Goal: Transaction & Acquisition: Obtain resource

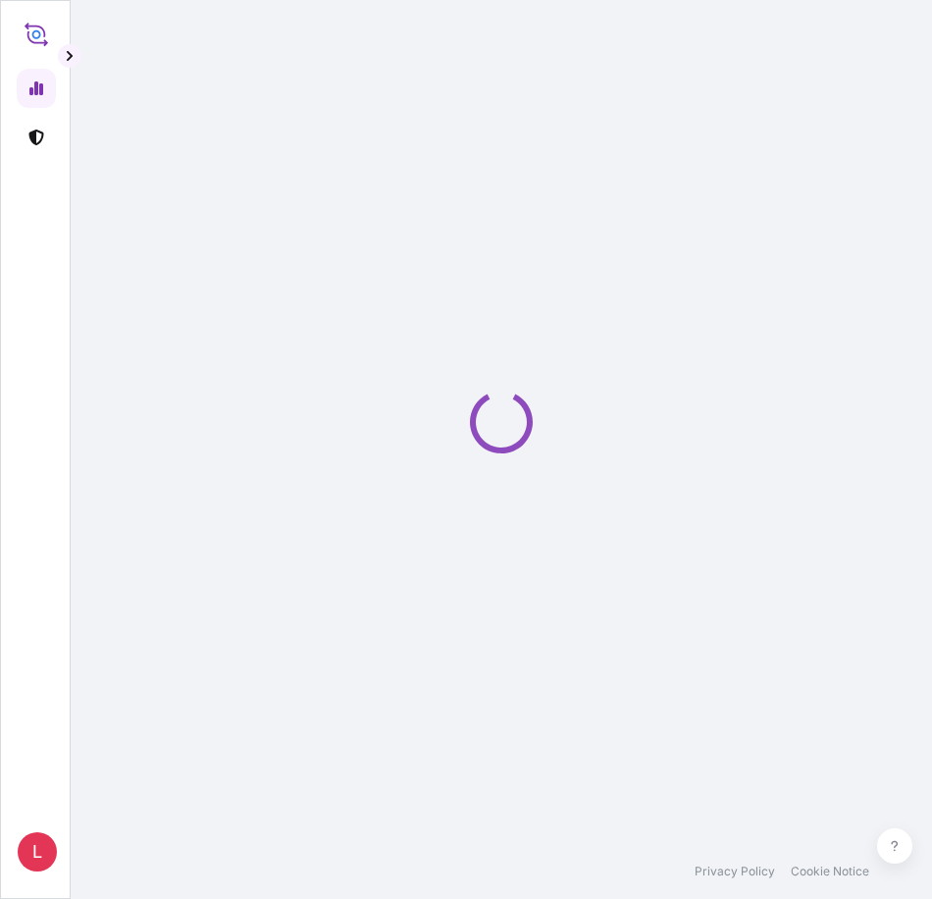
select select "2025"
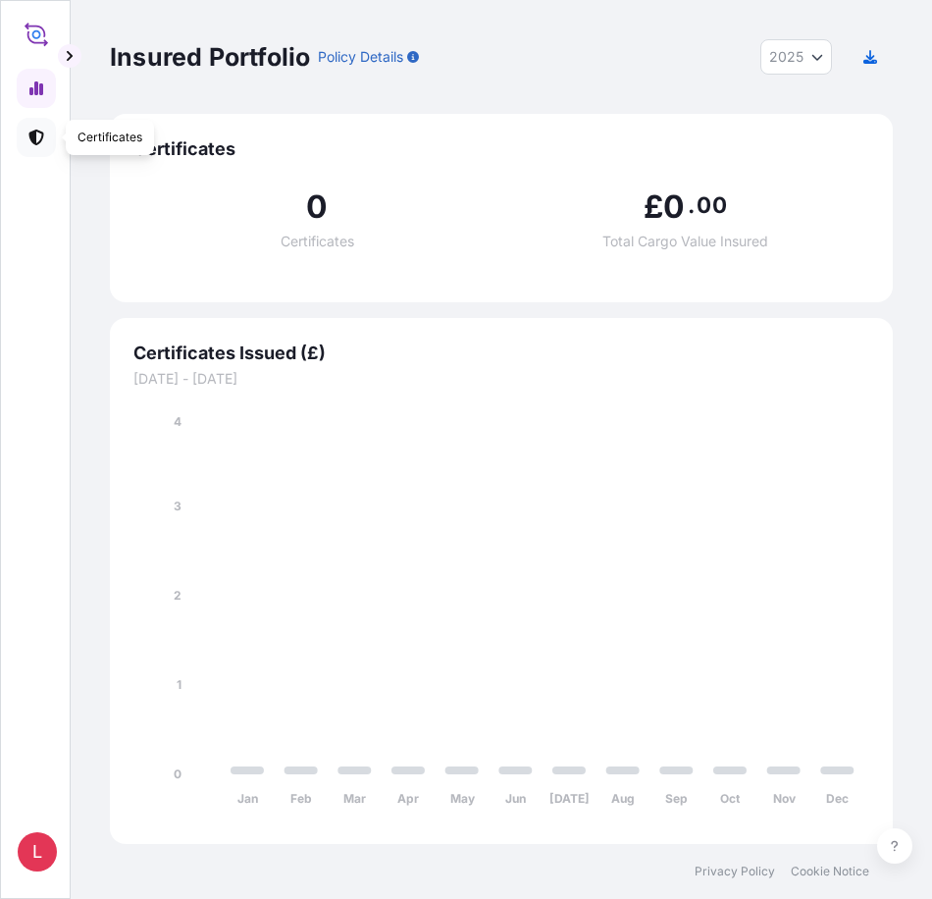
click at [33, 136] on icon at bounding box center [35, 138] width 15 height 16
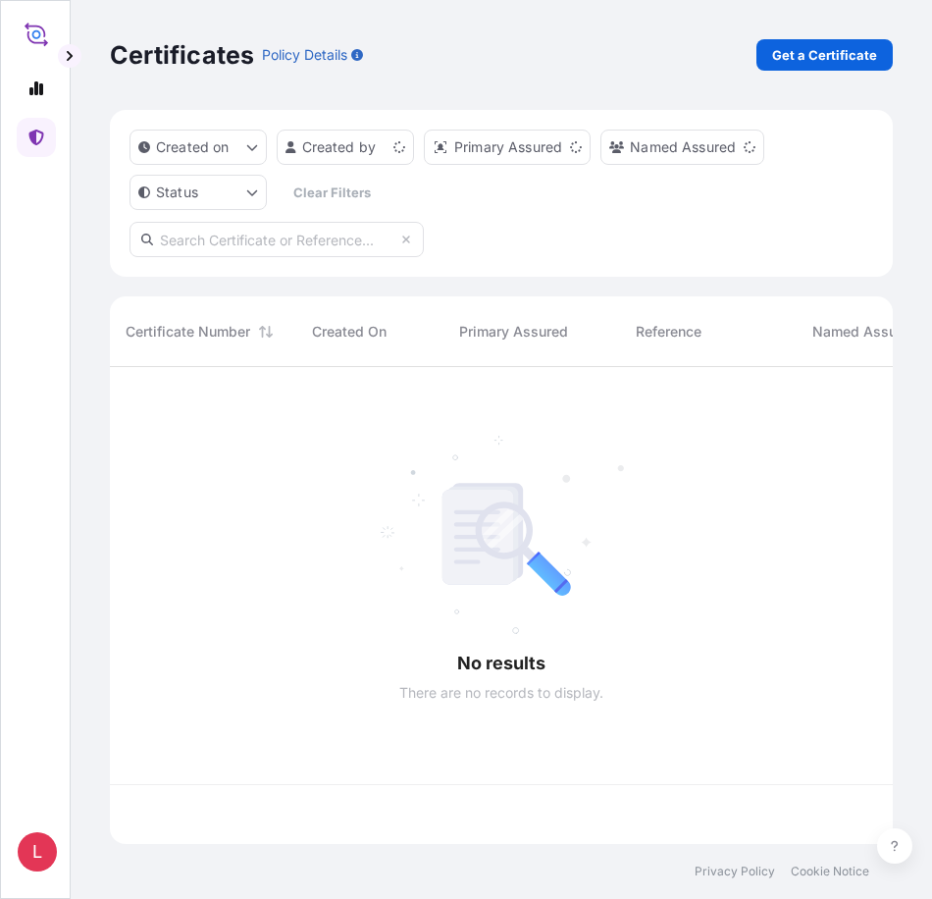
scroll to position [473, 768]
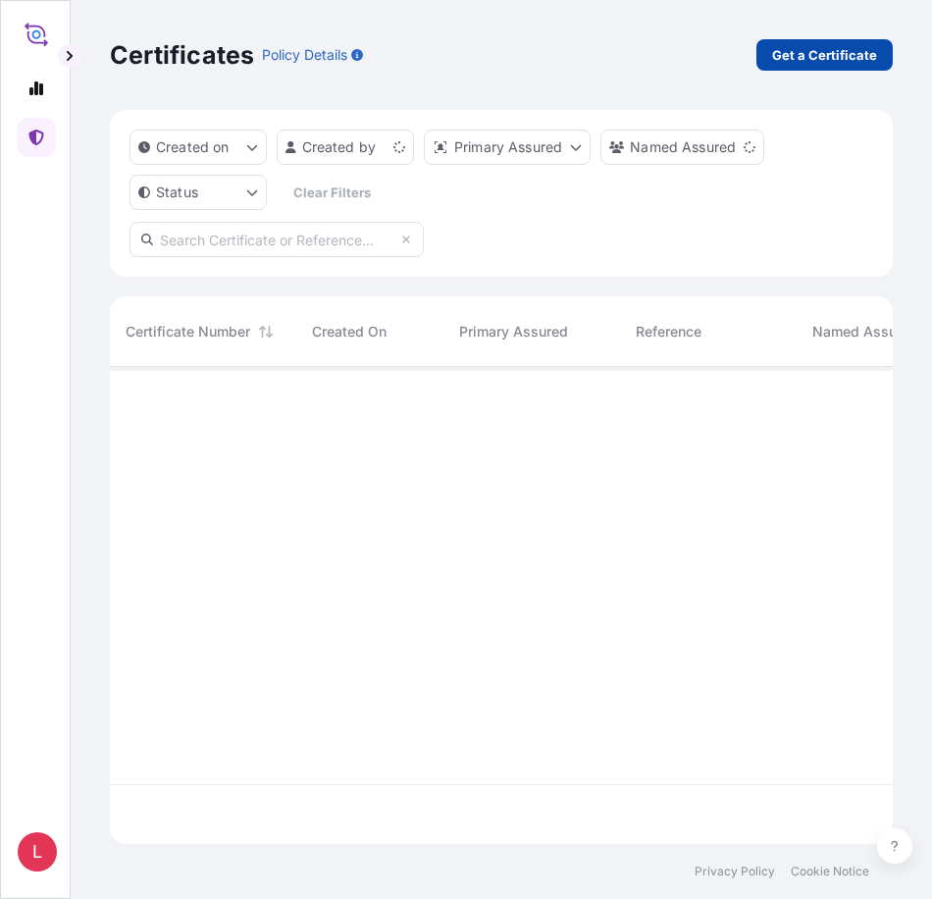
click at [811, 51] on p "Get a Certificate" at bounding box center [824, 55] width 105 height 20
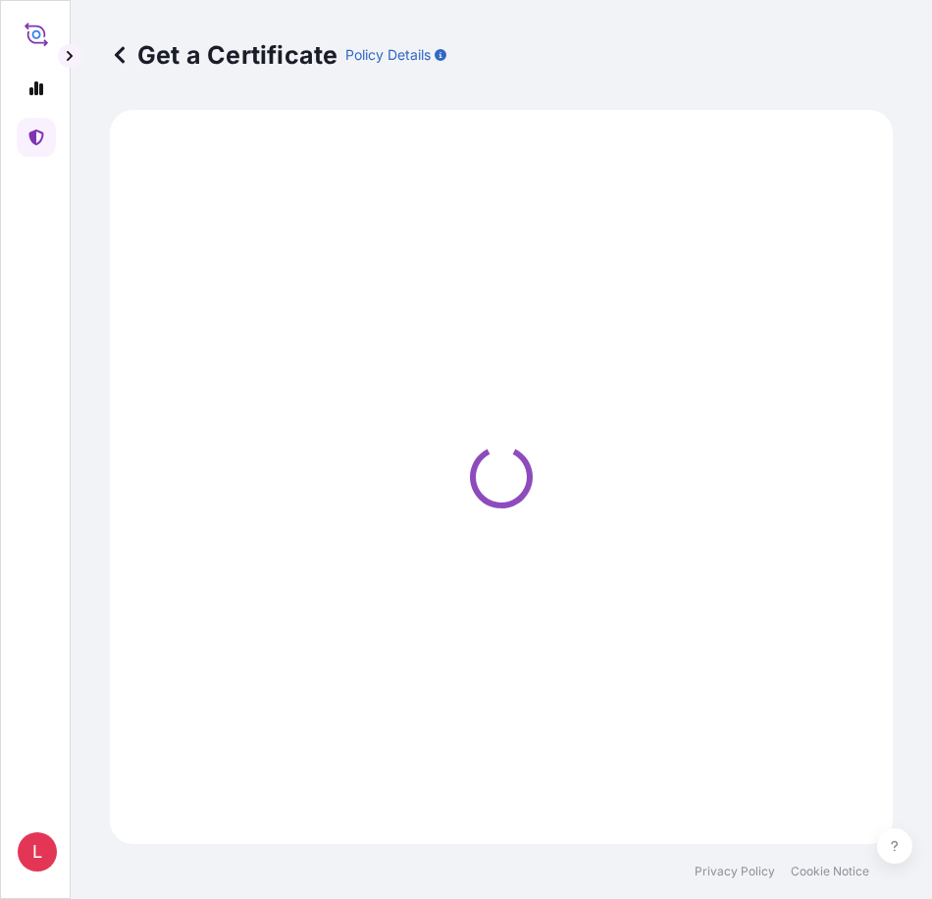
select select "Ocean Vessel"
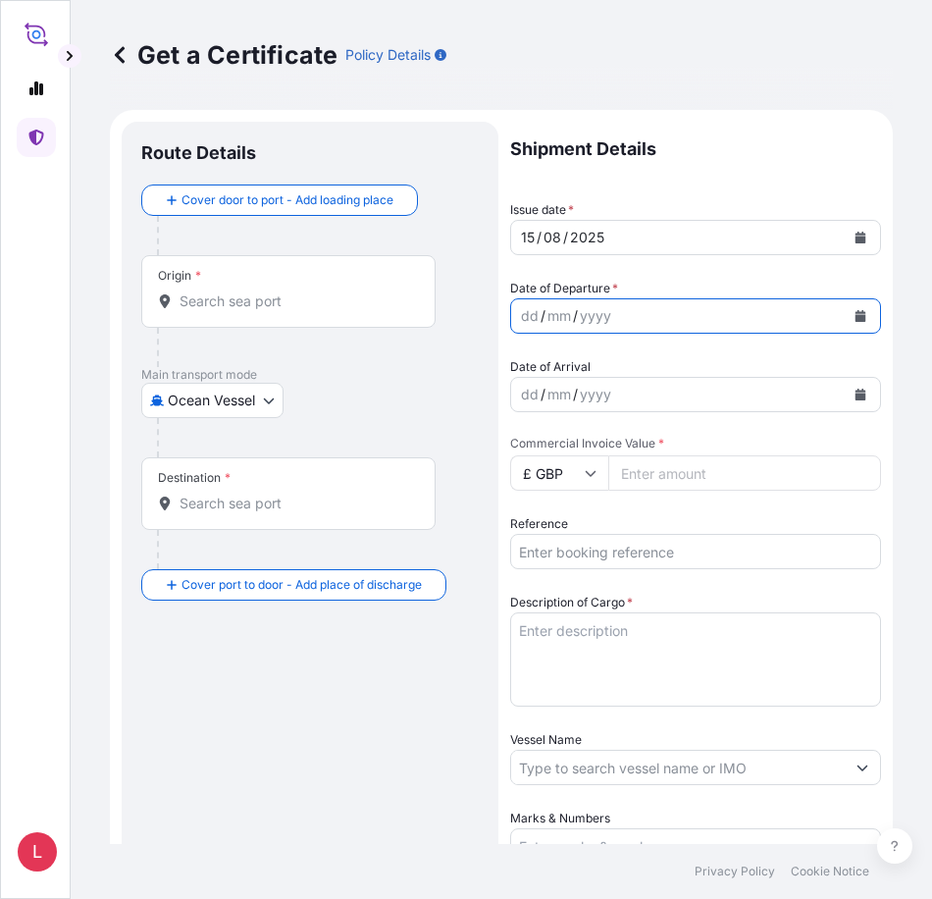
click at [856, 316] on icon "Calendar" at bounding box center [861, 316] width 11 height 12
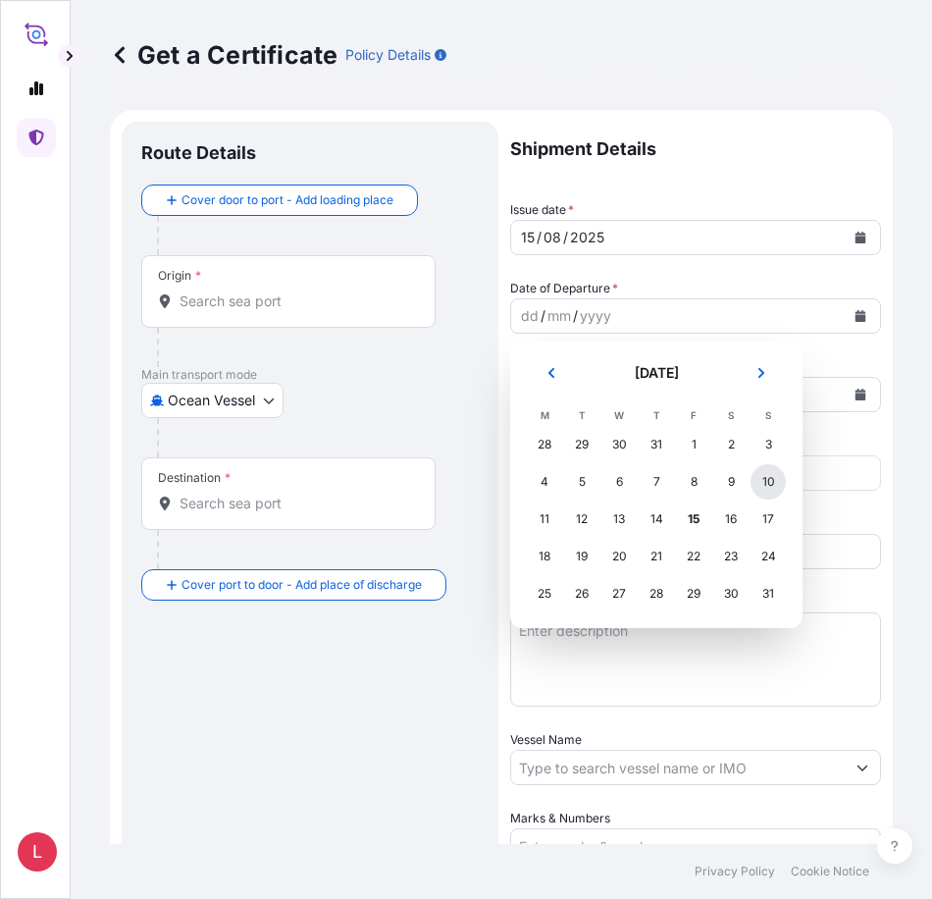
click at [768, 486] on div "10" at bounding box center [768, 481] width 35 height 35
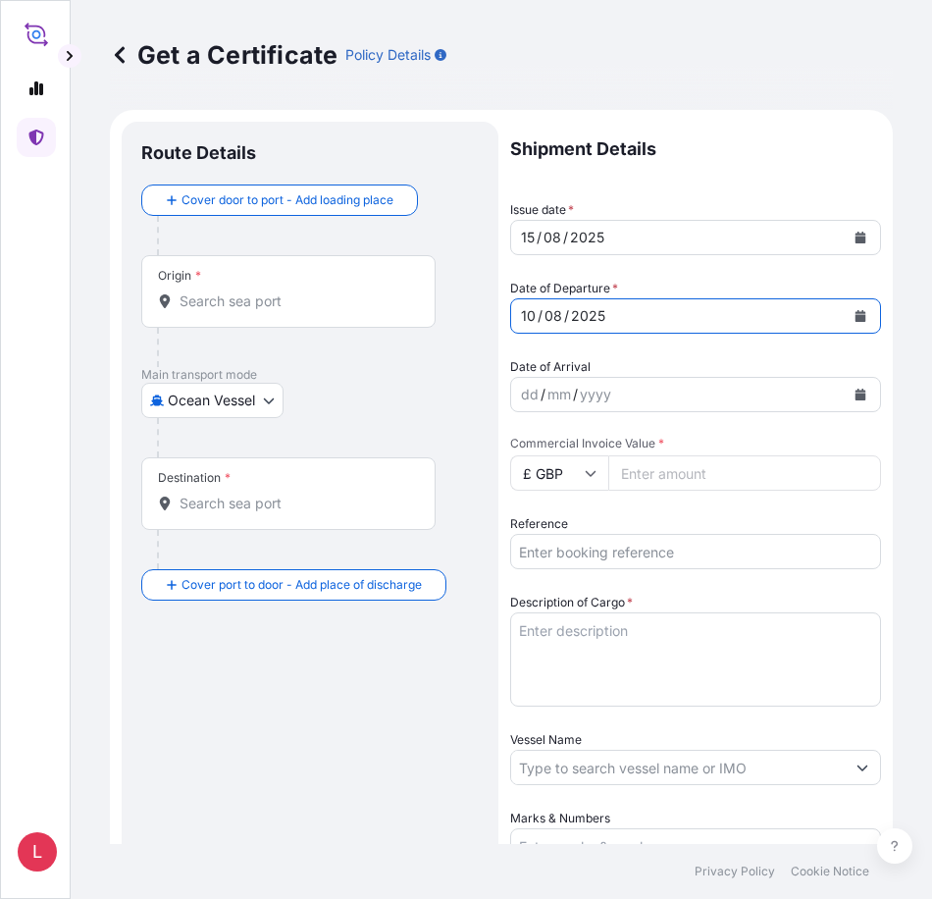
click at [856, 396] on icon "Calendar" at bounding box center [861, 395] width 11 height 12
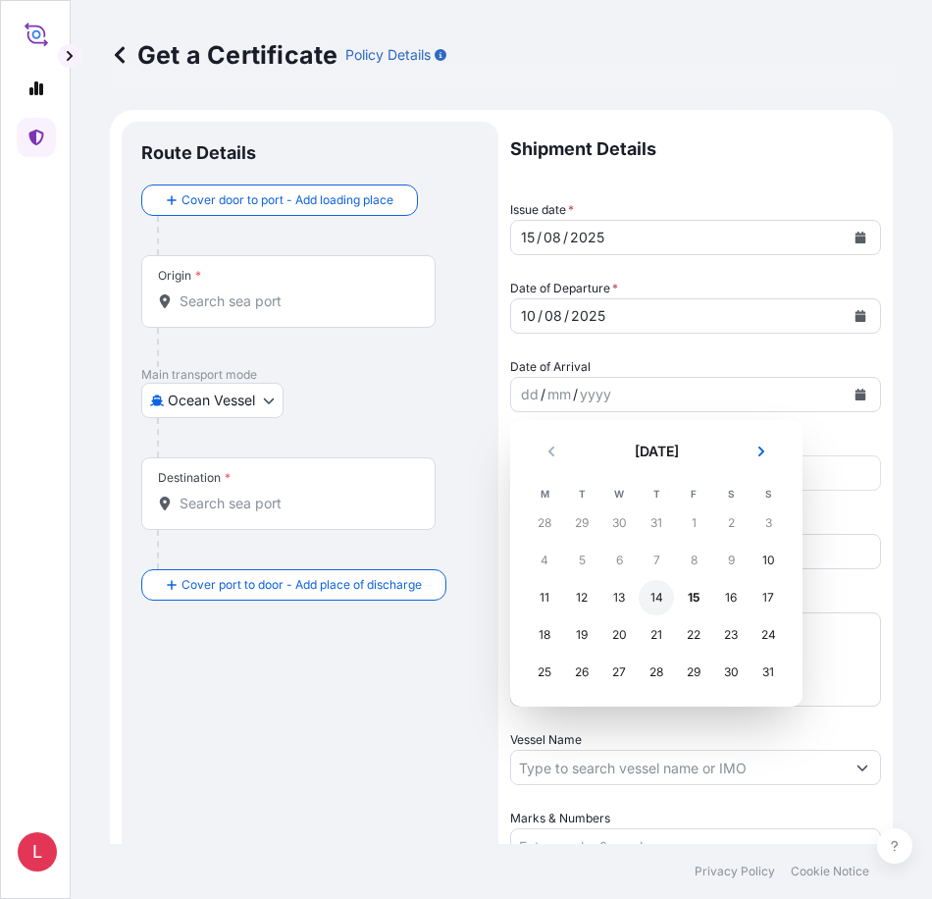
click at [659, 597] on div "14" at bounding box center [656, 597] width 35 height 35
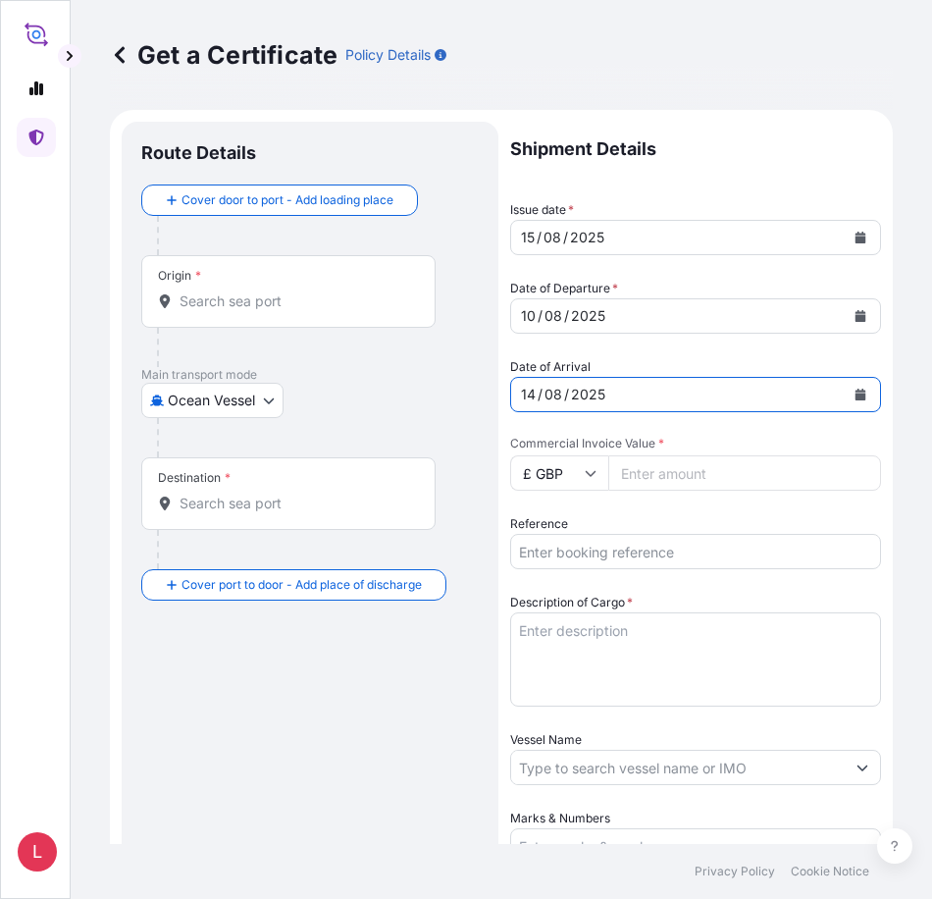
click at [595, 481] on input "£ GBP" at bounding box center [559, 472] width 98 height 35
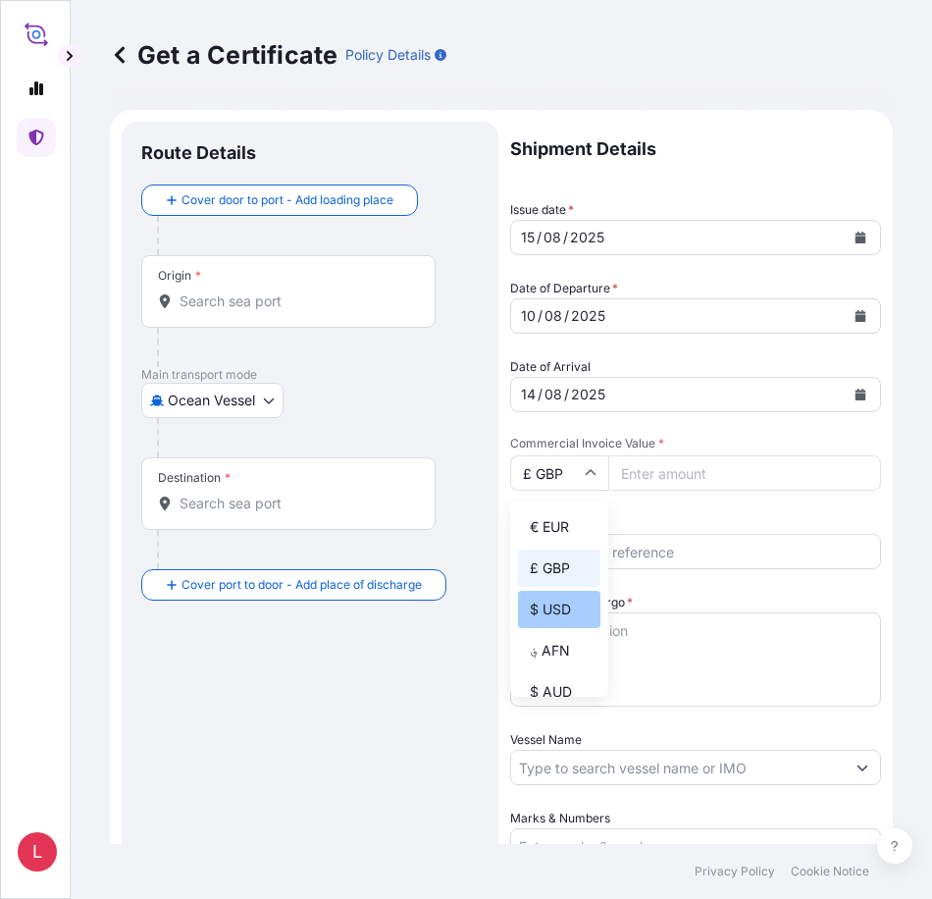
click at [548, 610] on div "$ USD" at bounding box center [559, 609] width 82 height 37
type input "$ USD"
click at [686, 476] on input "Commercial Invoice Value *" at bounding box center [744, 472] width 273 height 35
click at [717, 480] on input "Commercial Invoice Value *" at bounding box center [744, 472] width 273 height 35
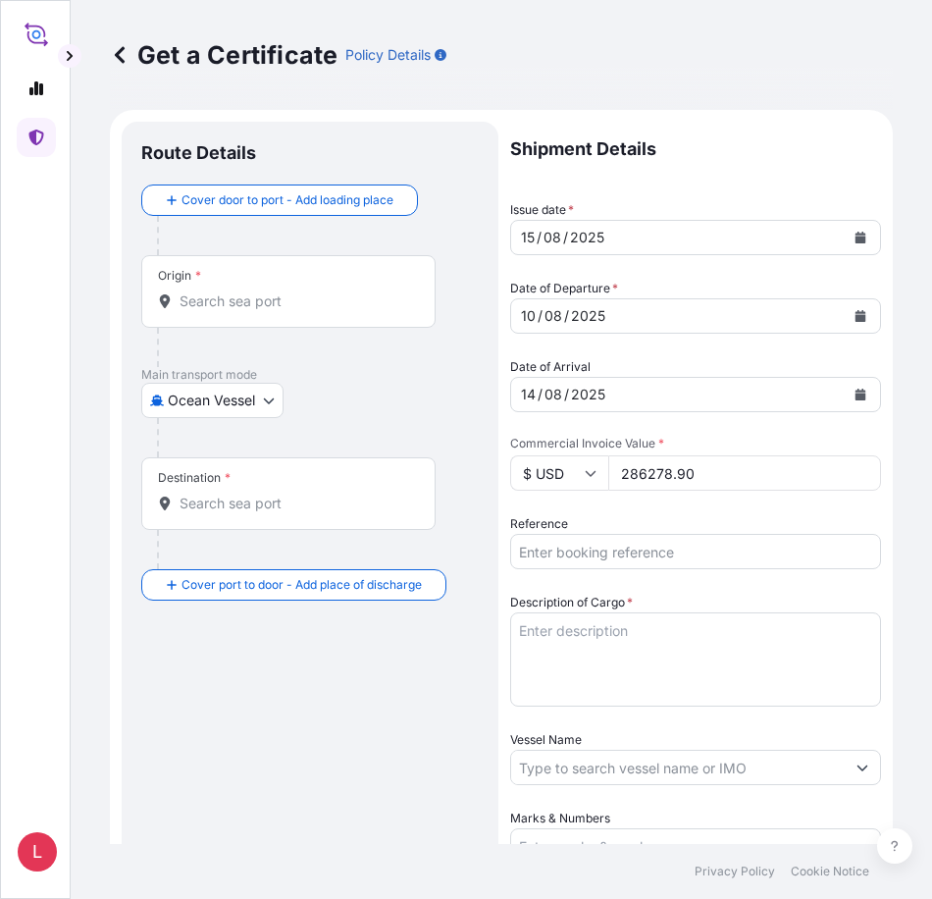
type input "286278.90"
click at [679, 553] on input "Reference" at bounding box center [695, 551] width 371 height 35
click at [544, 556] on input "Reference" at bounding box center [695, 551] width 371 height 35
paste input "33425648;33433892;;;;;;;;"
type input "33425648;33433892;;;;;;;;"
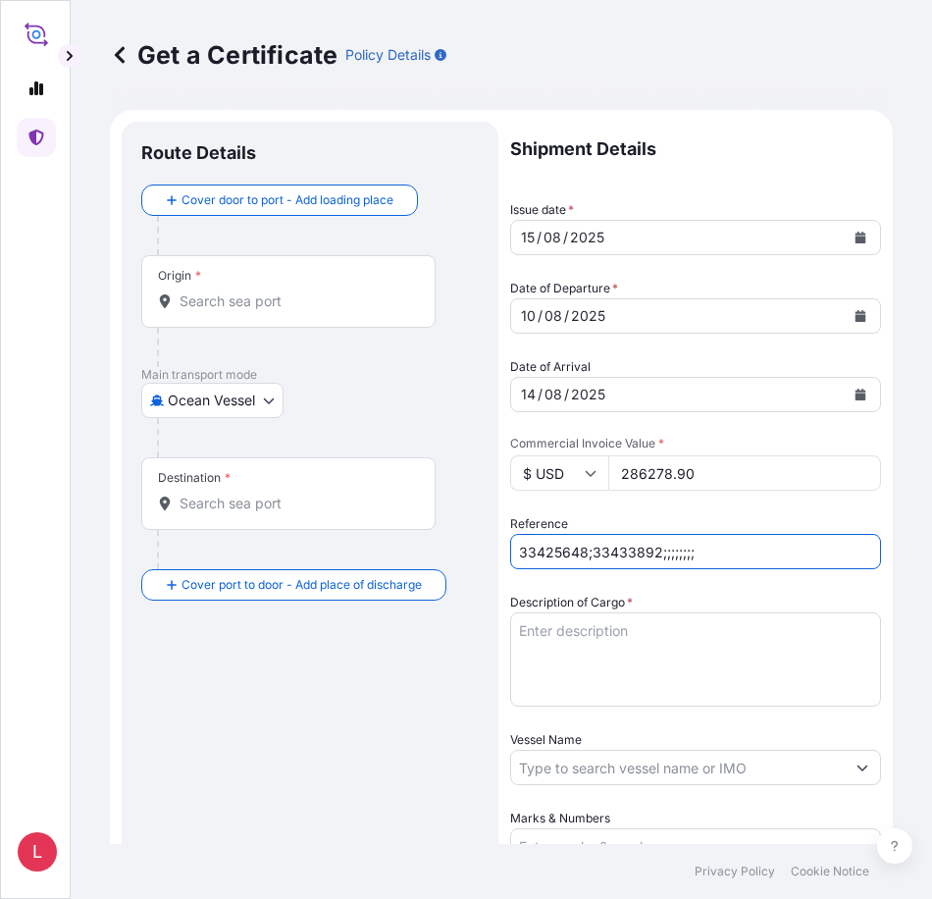
click at [610, 638] on textarea "Description of Cargo *" at bounding box center [695, 659] width 371 height 94
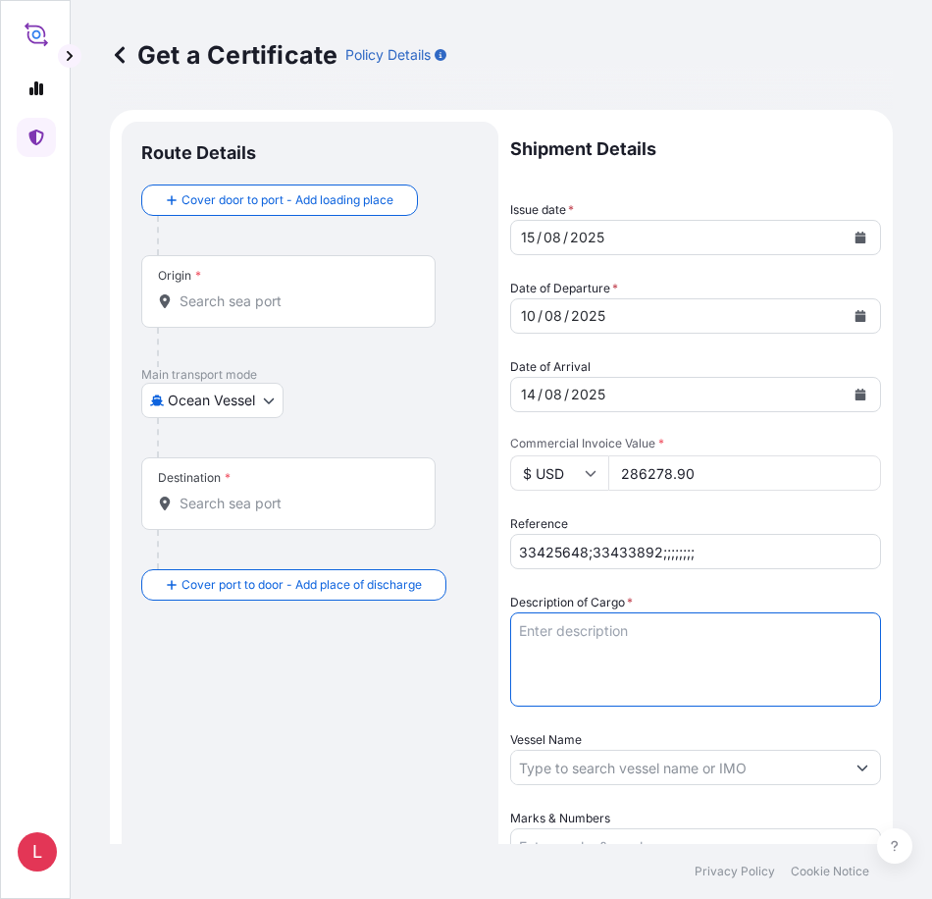
click at [555, 638] on textarea "Description of Cargo *" at bounding box center [695, 659] width 371 height 94
paste textarea "EXCAVATING TEETH INSURANCE PREMIUM USD 157.45"
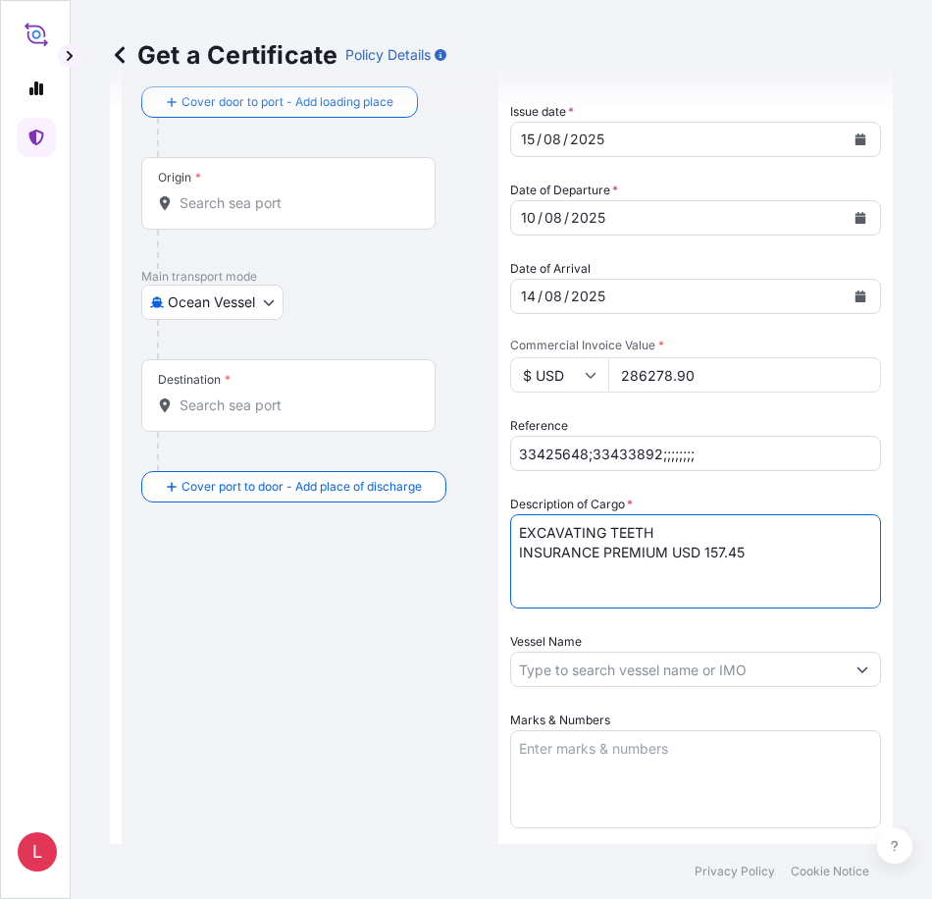
type textarea "EXCAVATING TEETH INSURANCE PREMIUM USD 157.45"
click at [858, 669] on icon "Show suggestions" at bounding box center [863, 670] width 11 height 6
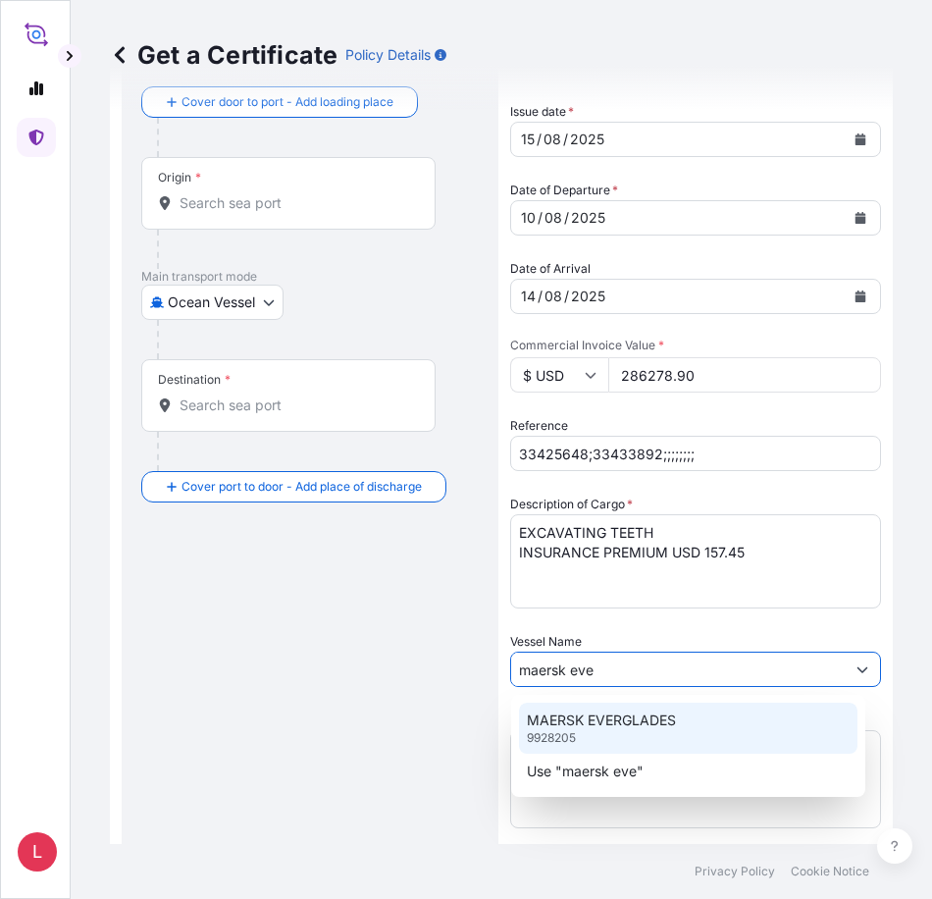
click at [619, 724] on p "MAERSK EVERGLADES" at bounding box center [601, 720] width 149 height 20
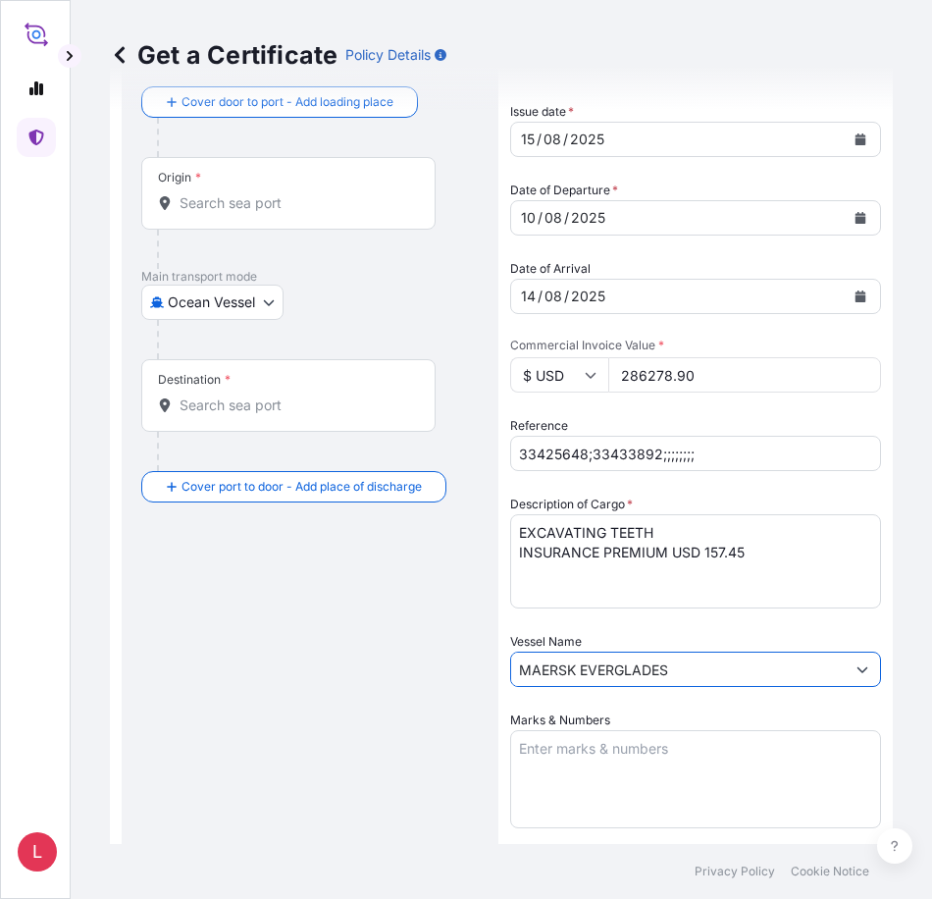
type input "MAERSK EVERGLADES"
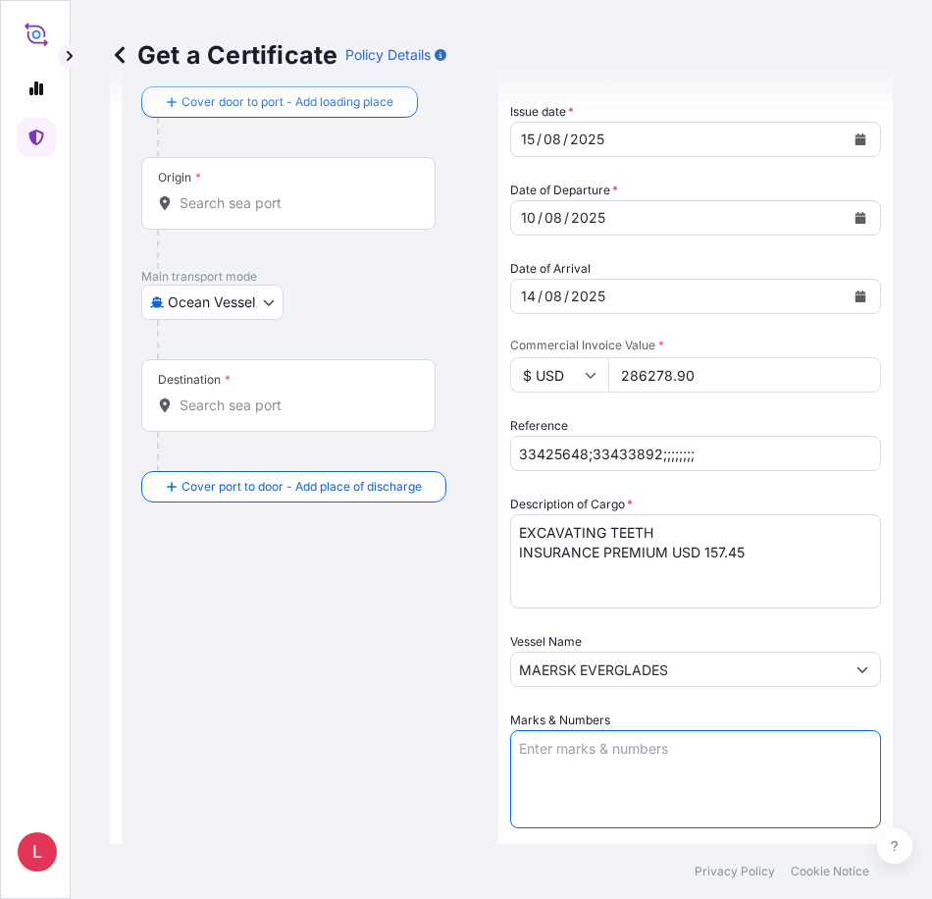
click at [621, 761] on textarea "Marks & Numbers" at bounding box center [695, 779] width 371 height 98
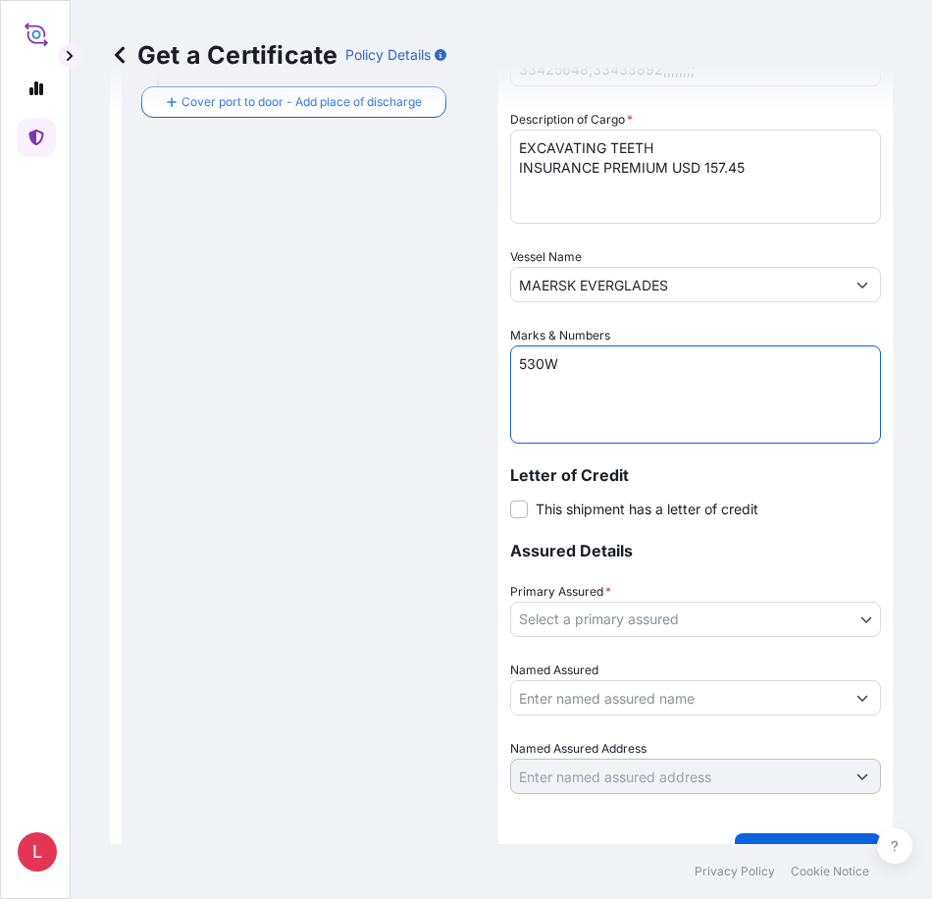
scroll to position [523, 0]
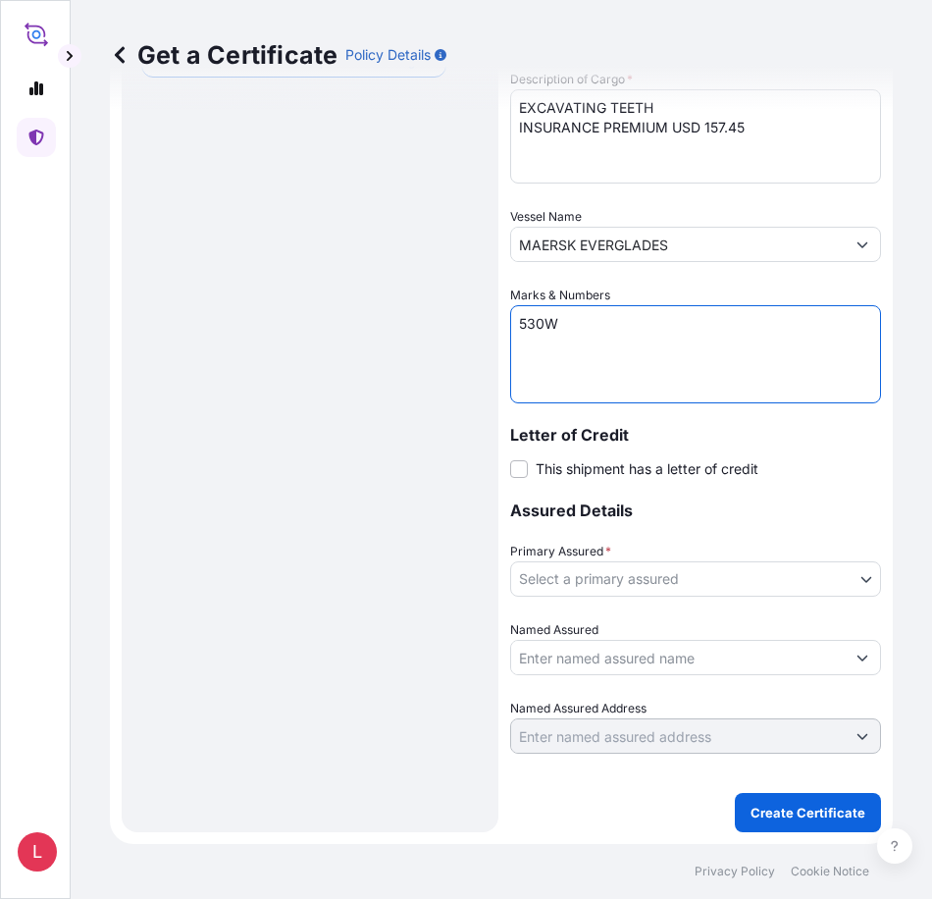
type textarea "530W"
click at [848, 581] on body "1 option available. L Get a Certificate Policy Details Route Details Cover door…" at bounding box center [466, 449] width 932 height 899
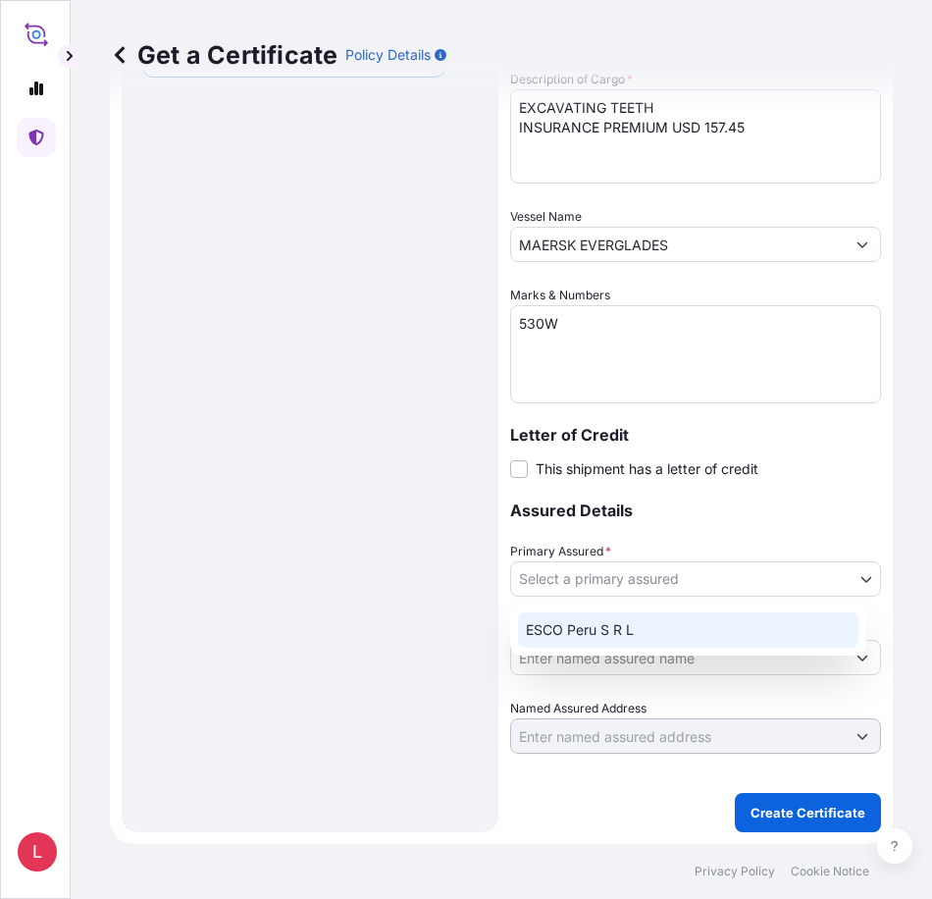
click at [687, 626] on div "ESCO Peru S R L" at bounding box center [688, 629] width 341 height 35
select select "31779"
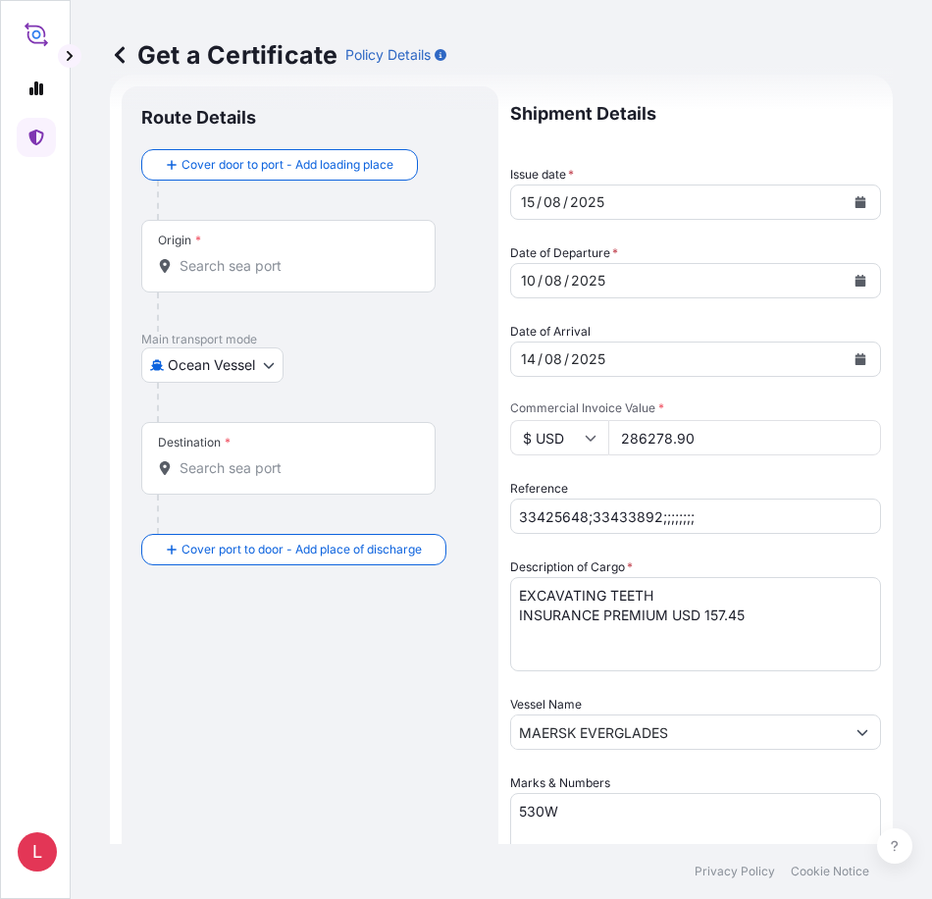
scroll to position [0, 0]
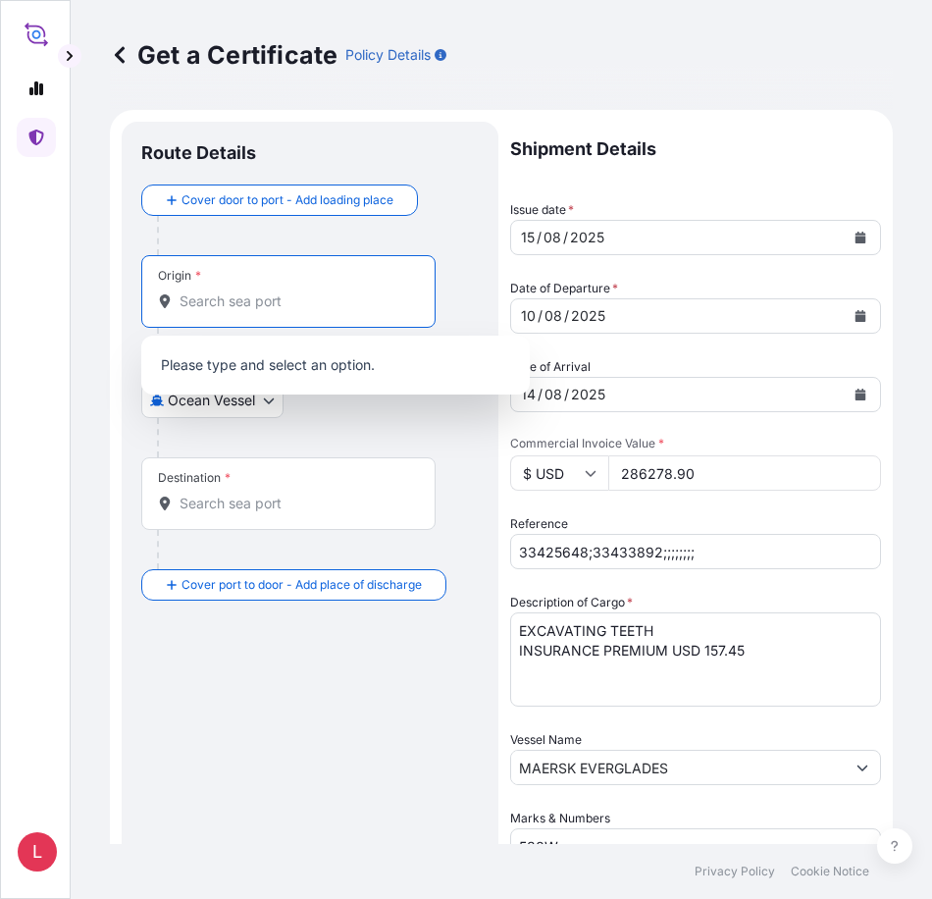
click at [269, 302] on input "Origin *" at bounding box center [296, 301] width 232 height 20
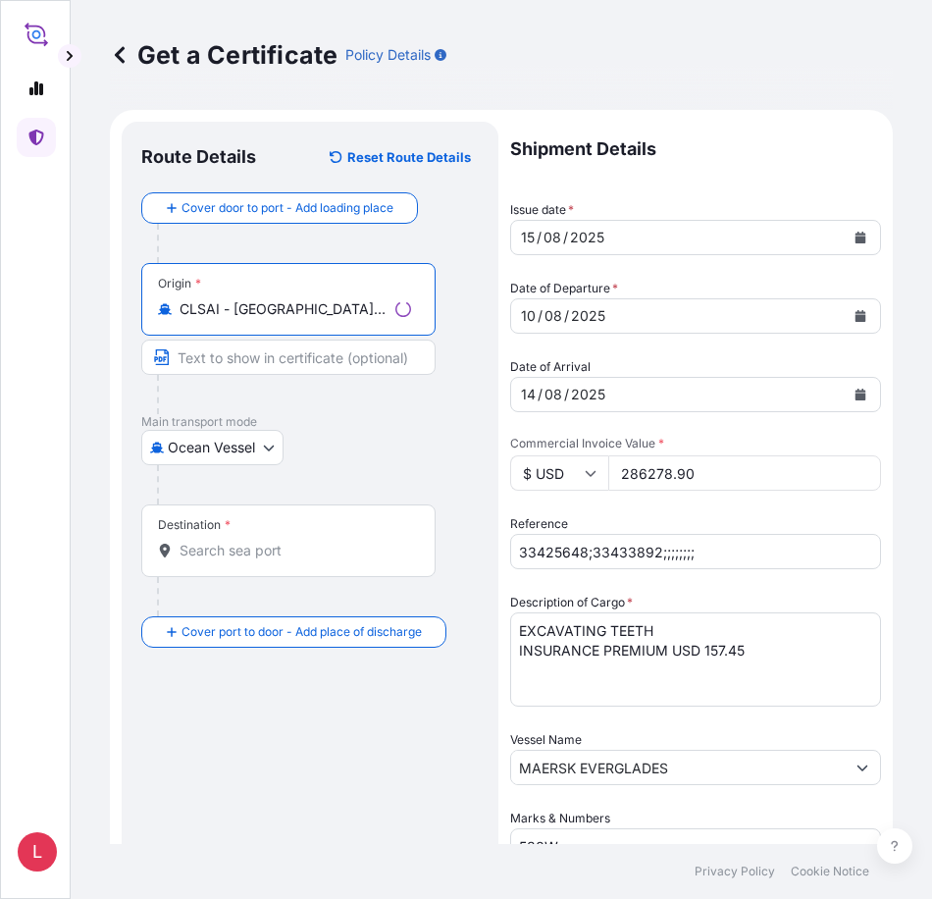
type input "CLSAI - San Antonio, Chile"
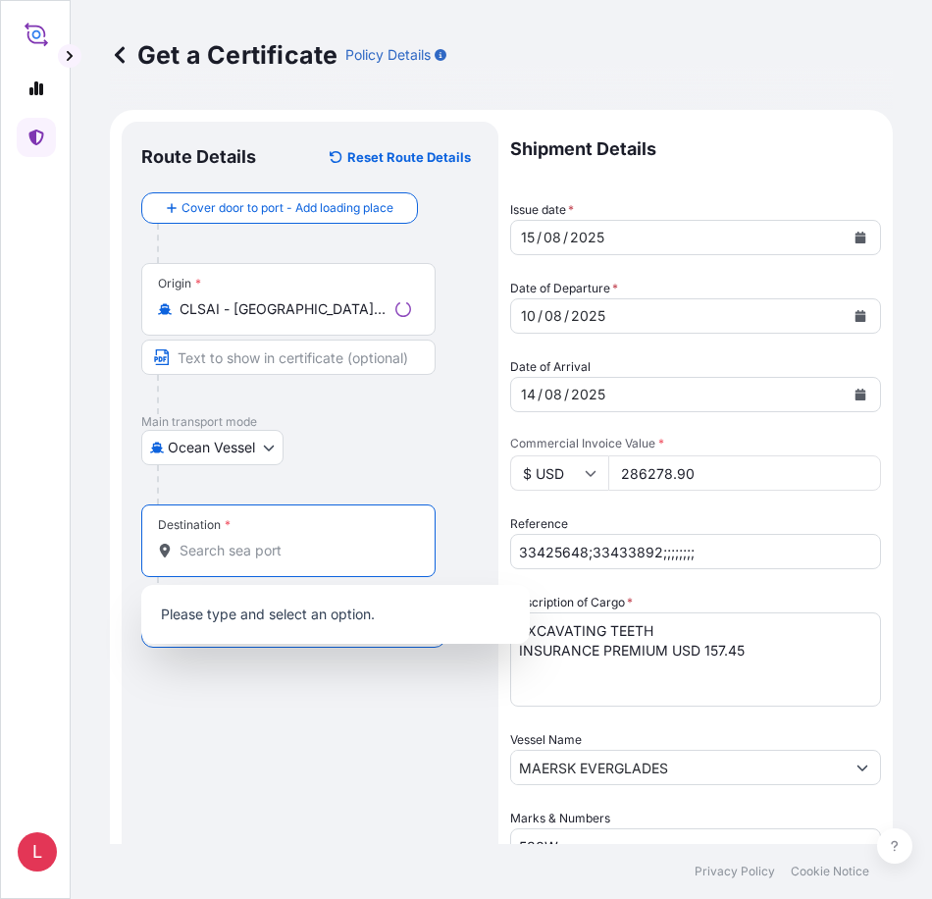
click at [253, 555] on input "Destination *" at bounding box center [296, 551] width 232 height 20
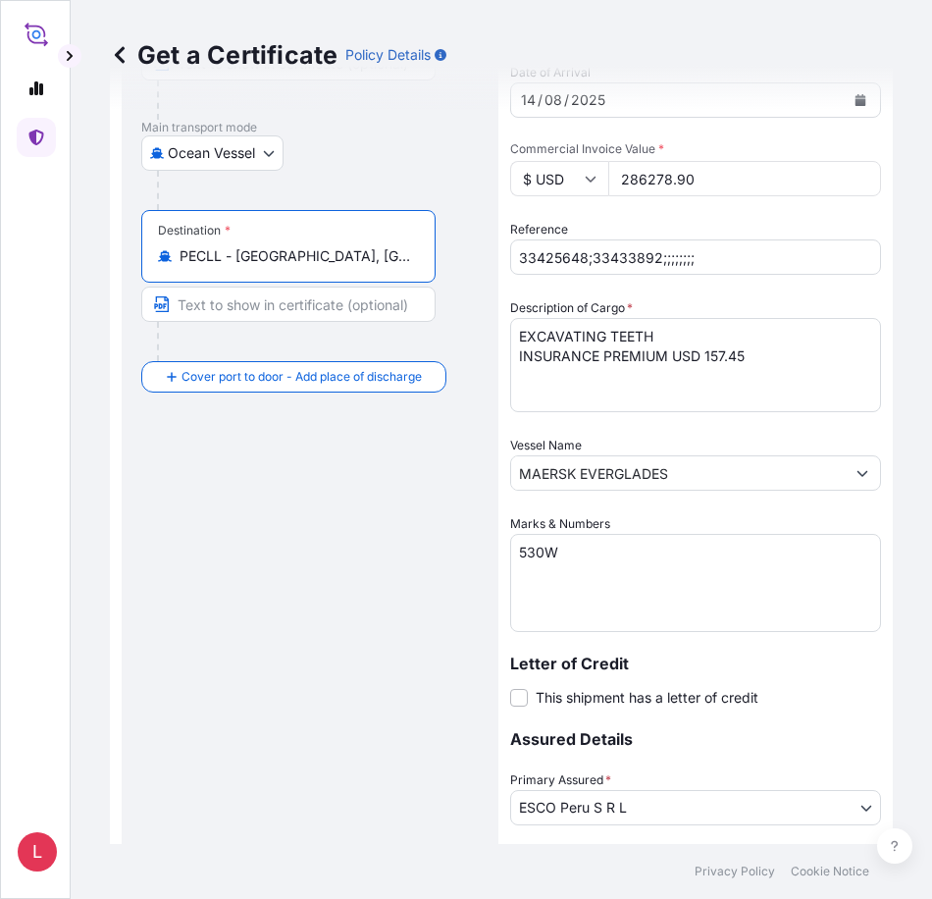
scroll to position [523, 0]
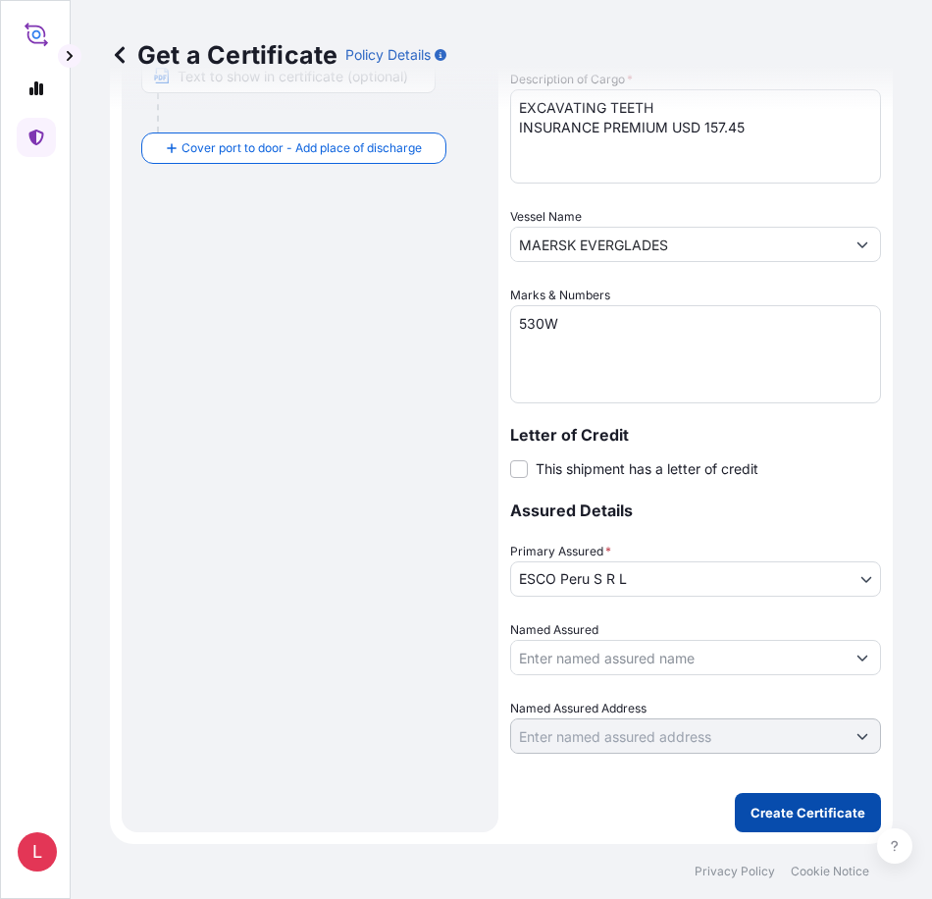
type input "PECLL - Callao, Peru"
click at [764, 807] on p "Create Certificate" at bounding box center [808, 813] width 115 height 20
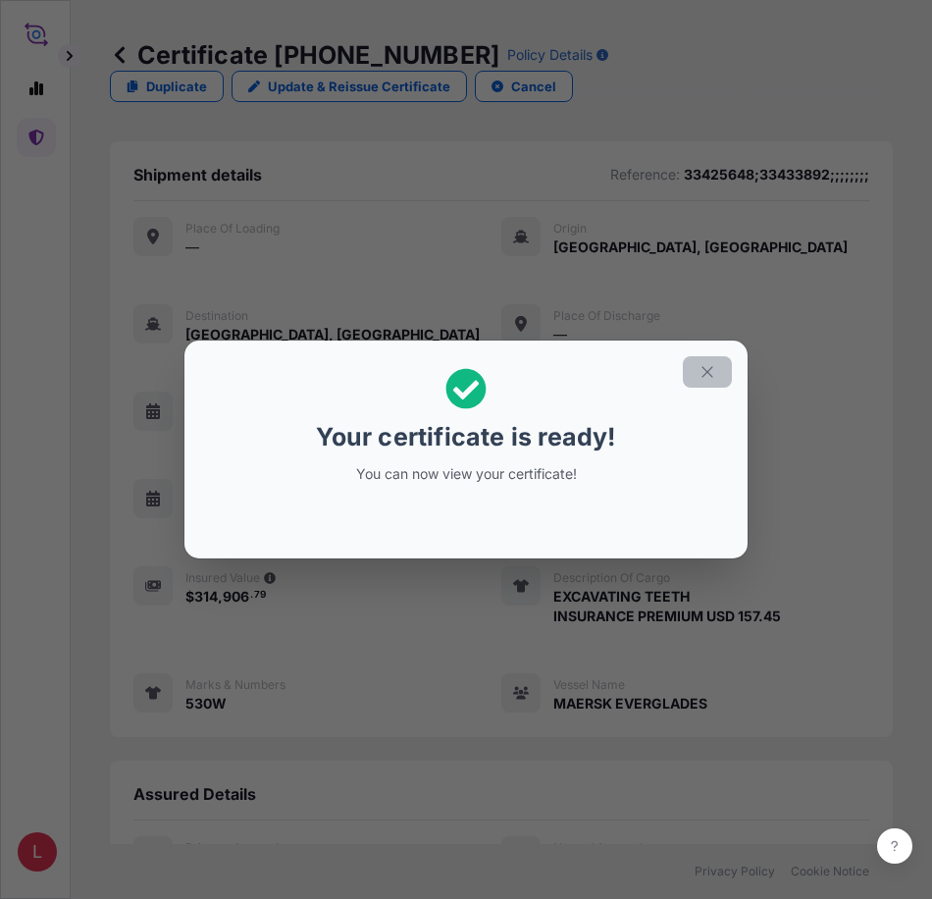
click at [708, 376] on icon "button" at bounding box center [708, 372] width 18 height 18
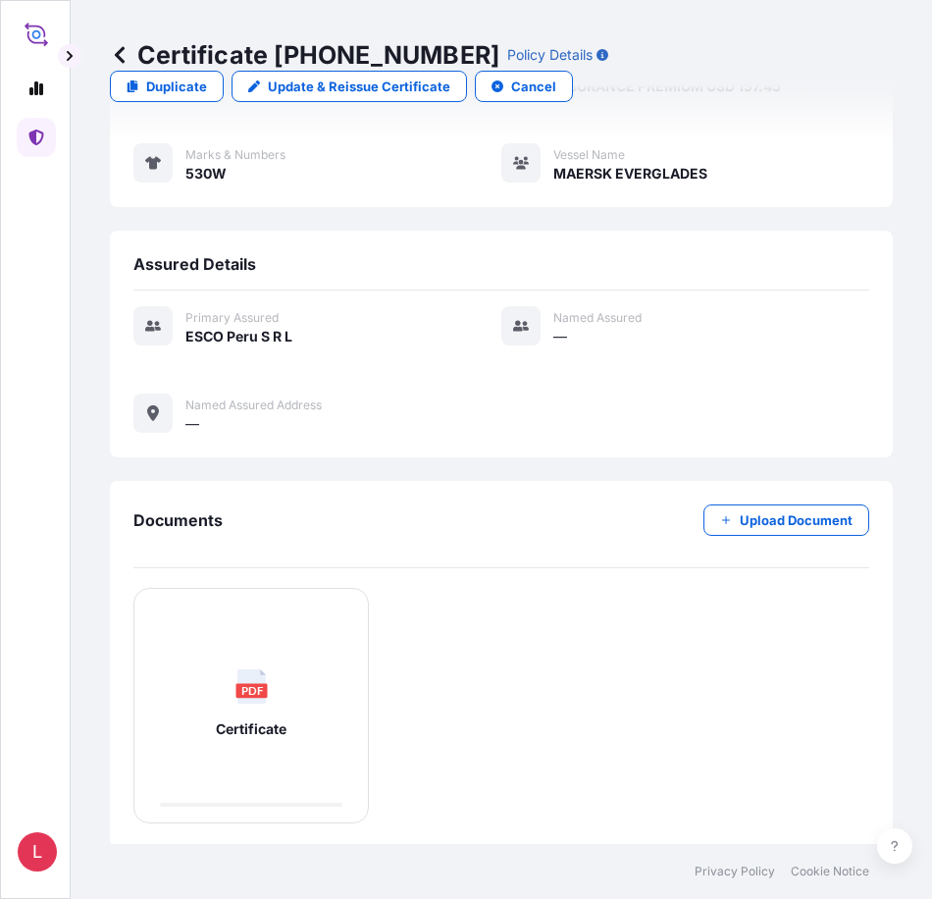
scroll to position [533, 0]
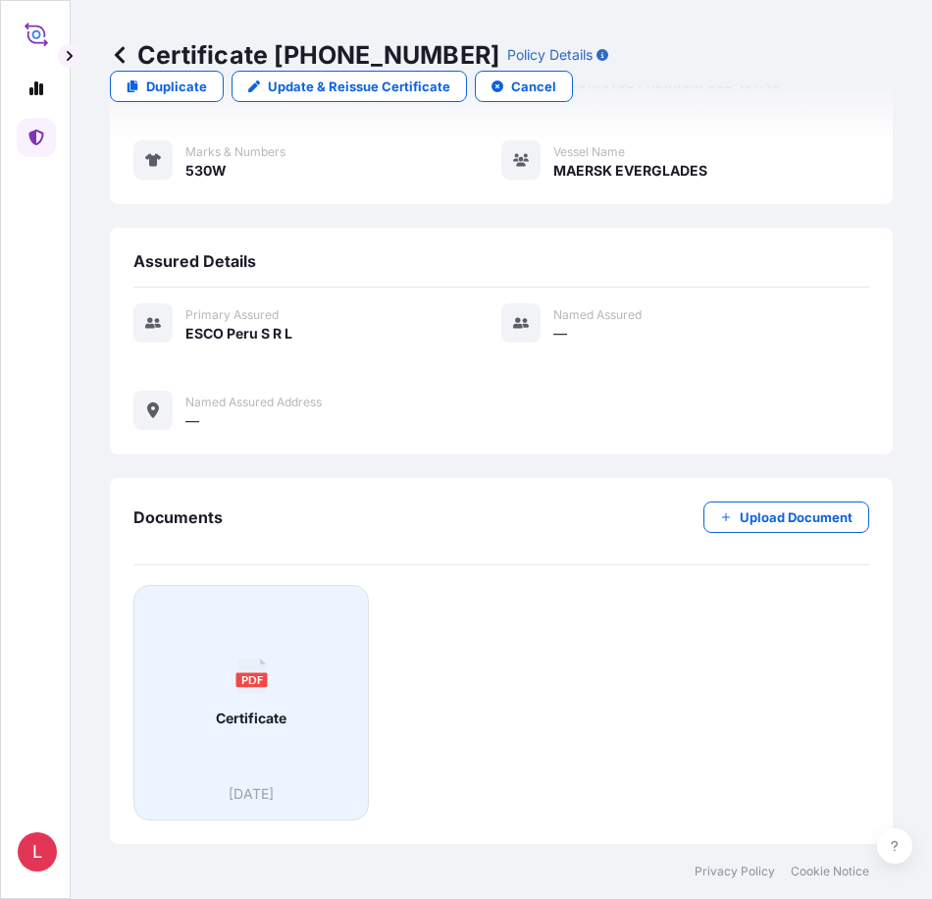
click at [255, 690] on icon at bounding box center [251, 675] width 28 height 34
